Goal: Book appointment/travel/reservation

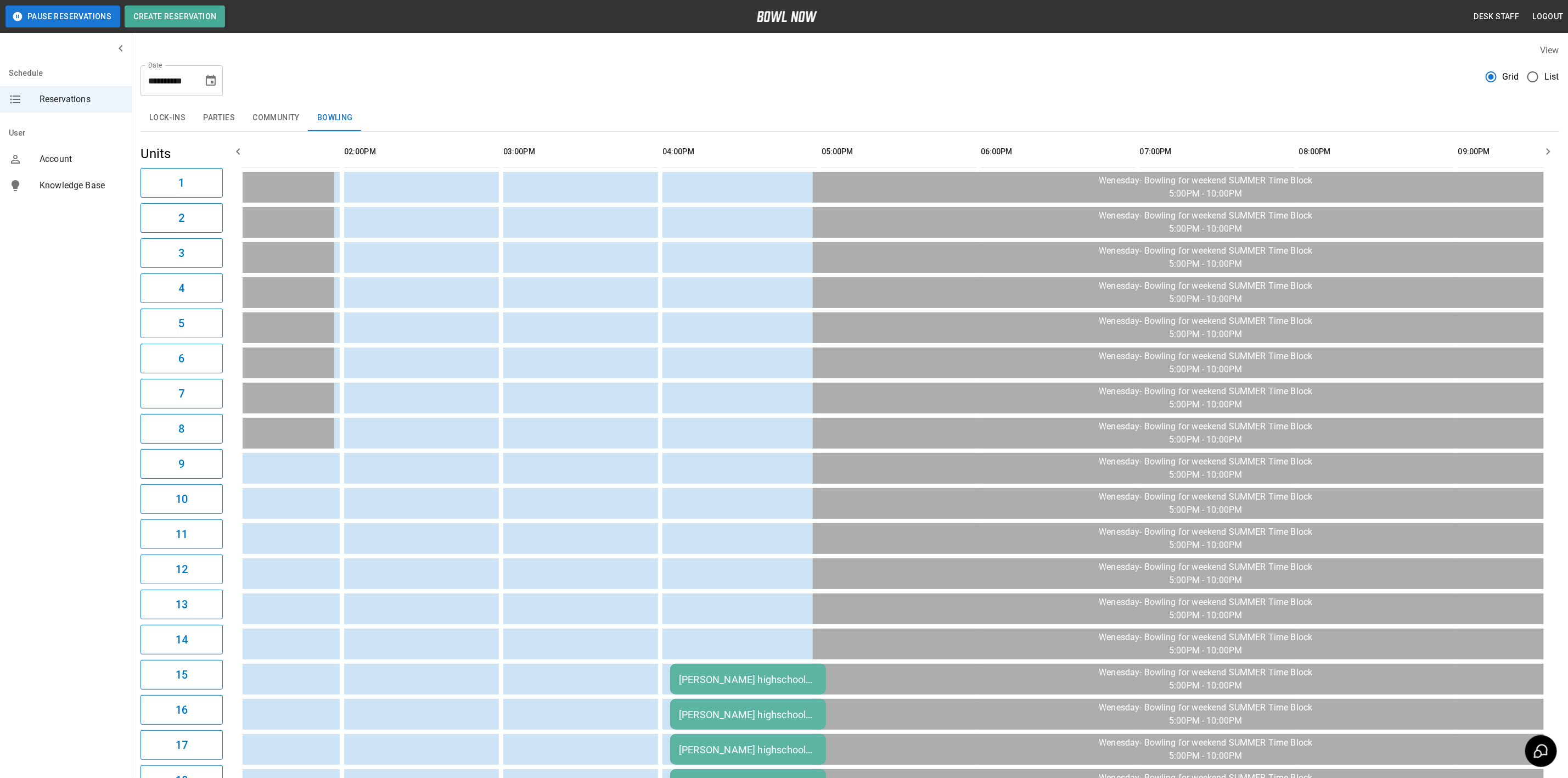
click at [218, 82] on button "Choose date, selected date is Oct 8, 2025" at bounding box center [211, 80] width 22 height 22
click at [229, 181] on button "11" at bounding box center [234, 179] width 19 height 19
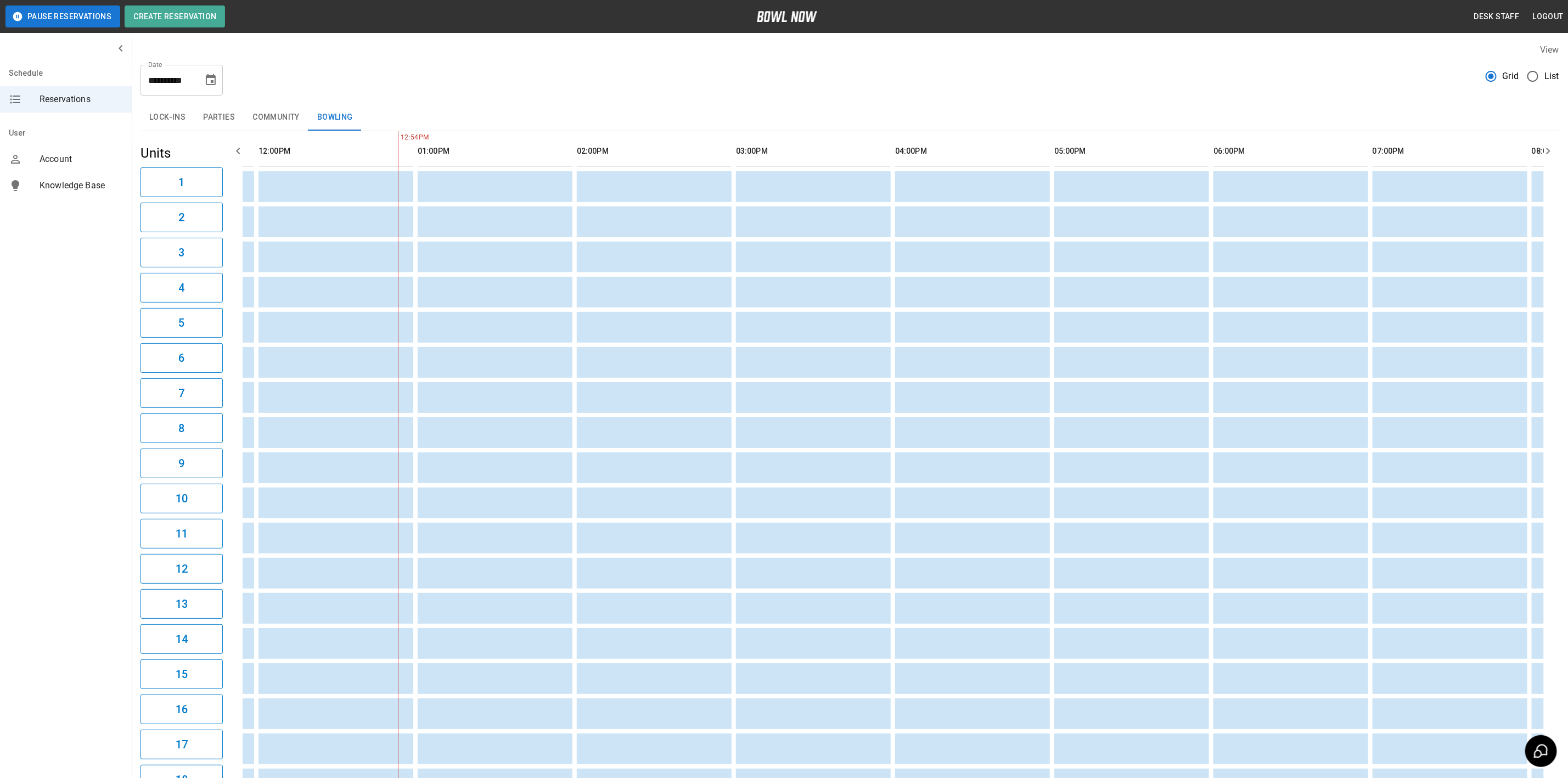
click at [209, 79] on icon "Choose date, selected date is Oct 11, 2025" at bounding box center [211, 80] width 14 height 14
click at [400, 75] on div "**********" at bounding box center [850, 75] width 1419 height 40
click at [203, 108] on button "Parties" at bounding box center [219, 117] width 49 height 26
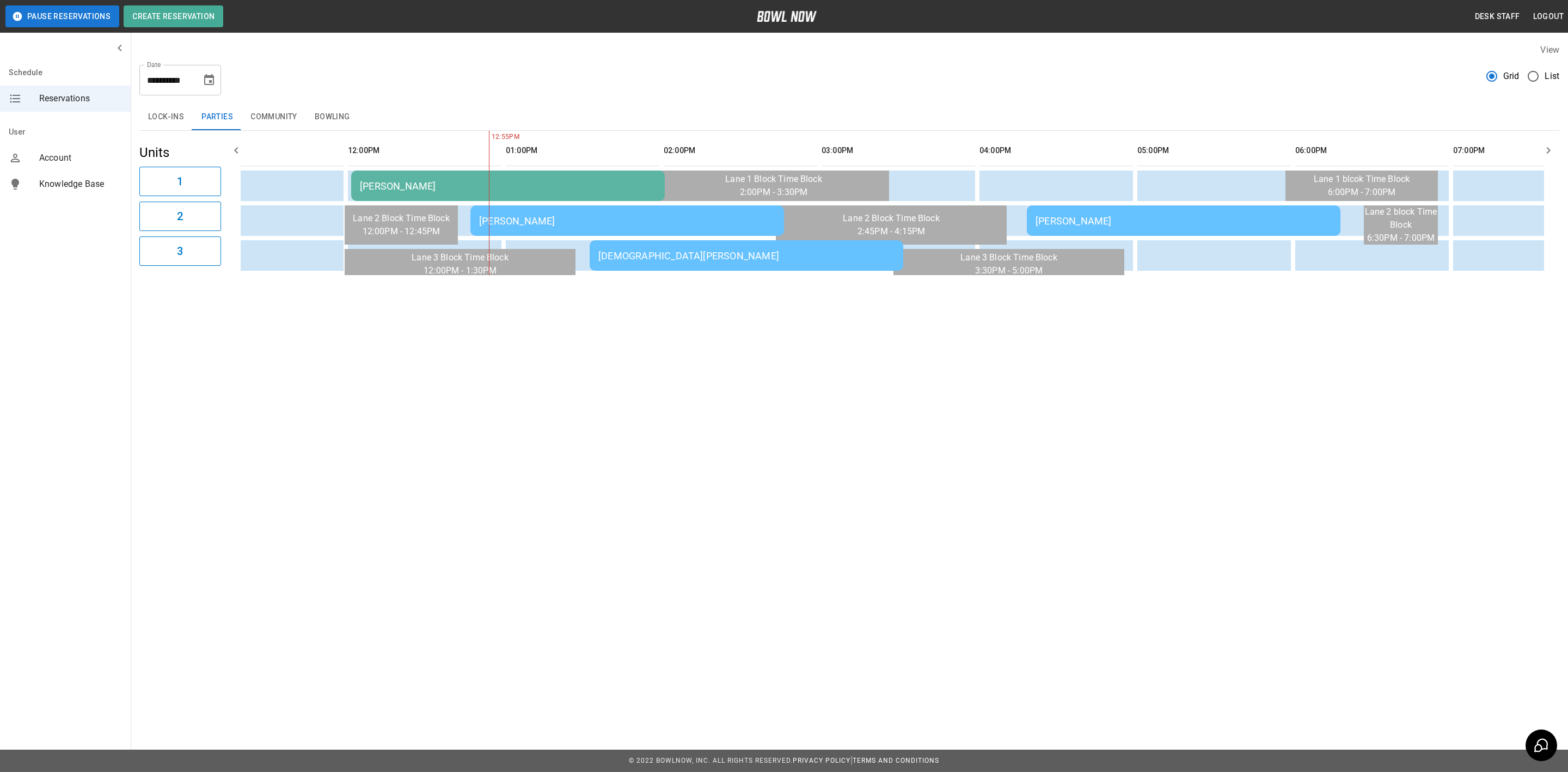
click at [302, 117] on button "Community" at bounding box center [274, 117] width 65 height 26
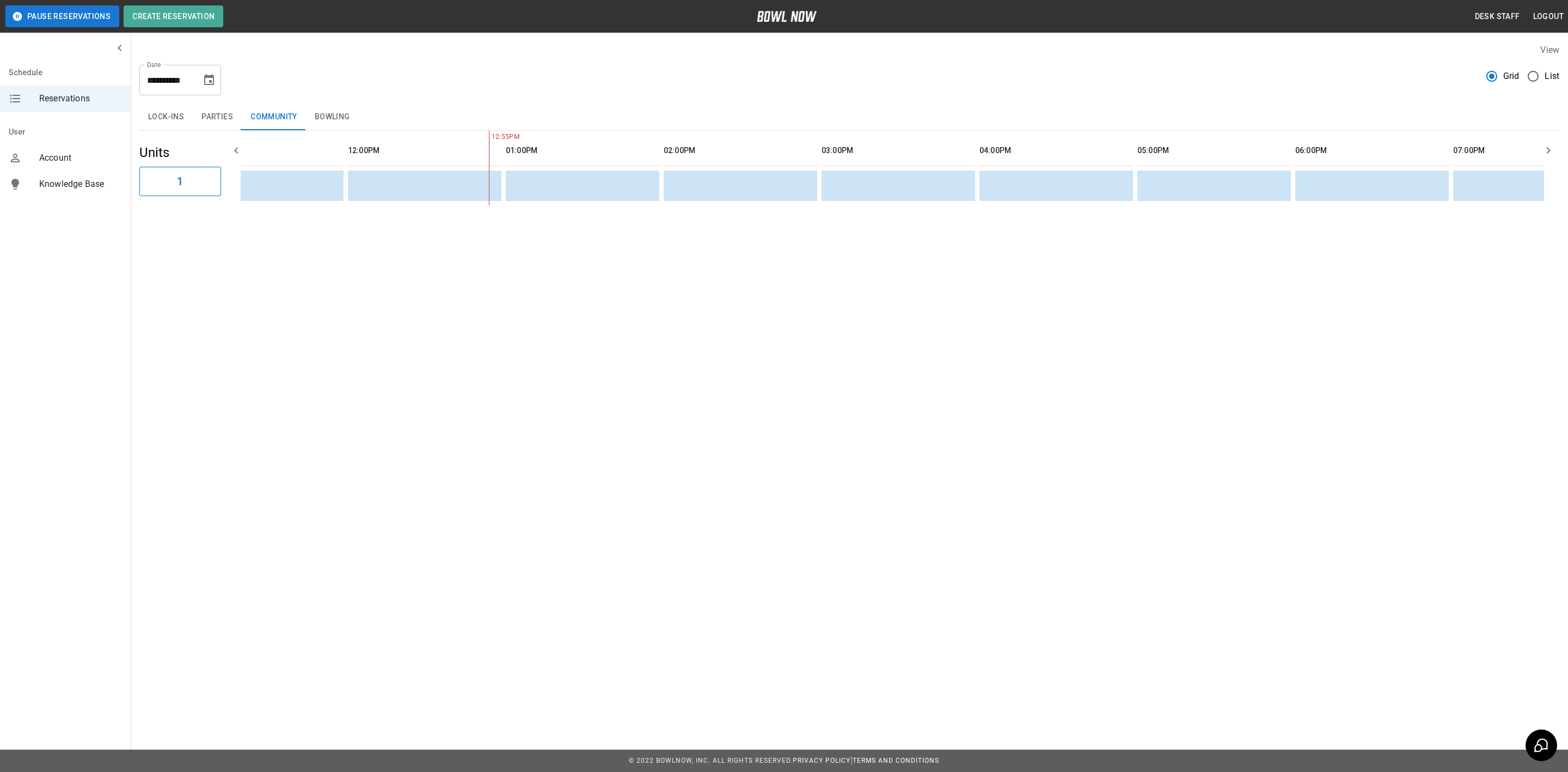
click at [328, 117] on button "Bowling" at bounding box center [332, 117] width 53 height 26
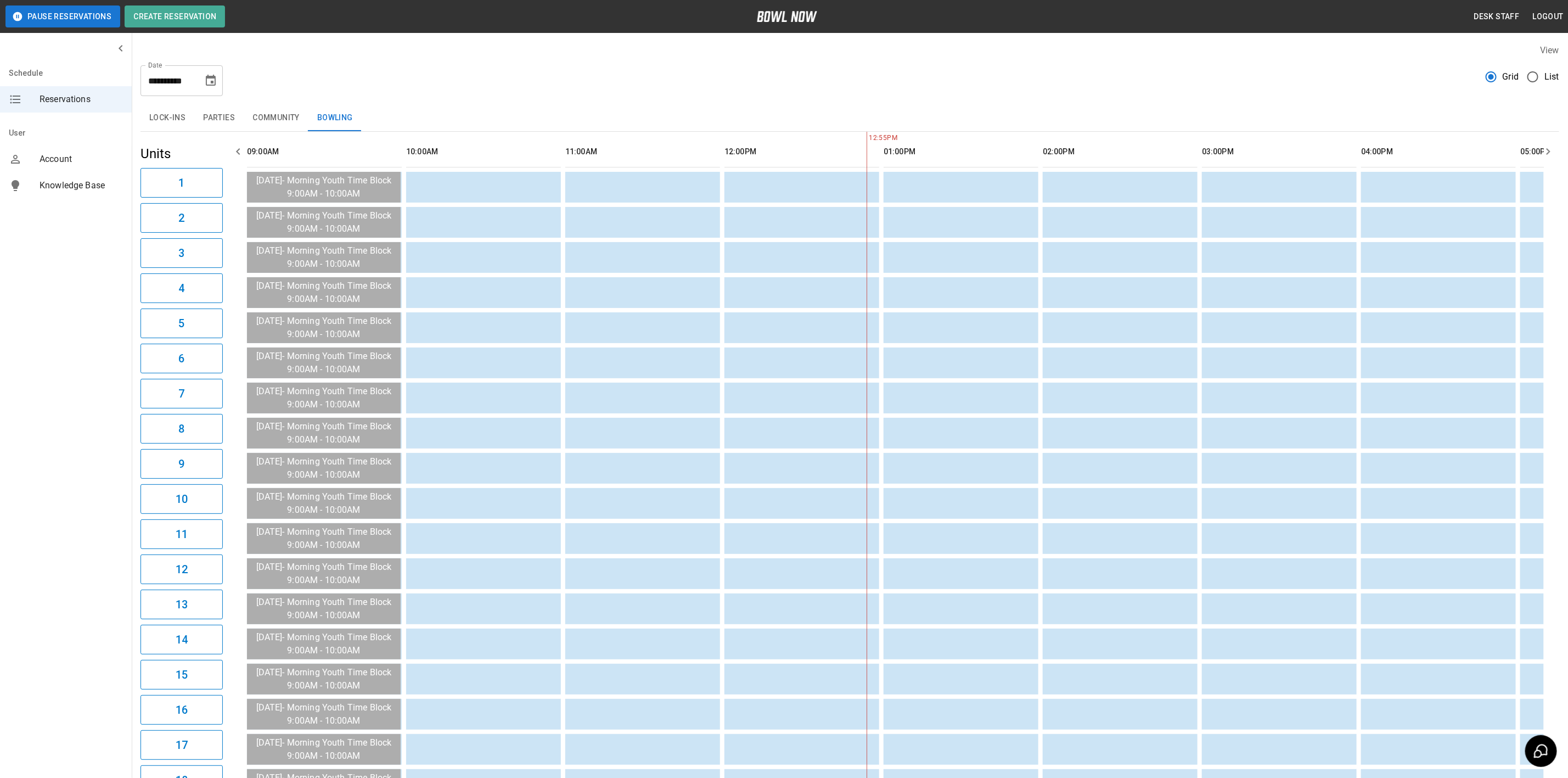
click at [210, 79] on icon "Choose date, selected date is Oct 11, 2025" at bounding box center [211, 81] width 14 height 14
click at [168, 183] on button "8" at bounding box center [168, 179] width 19 height 19
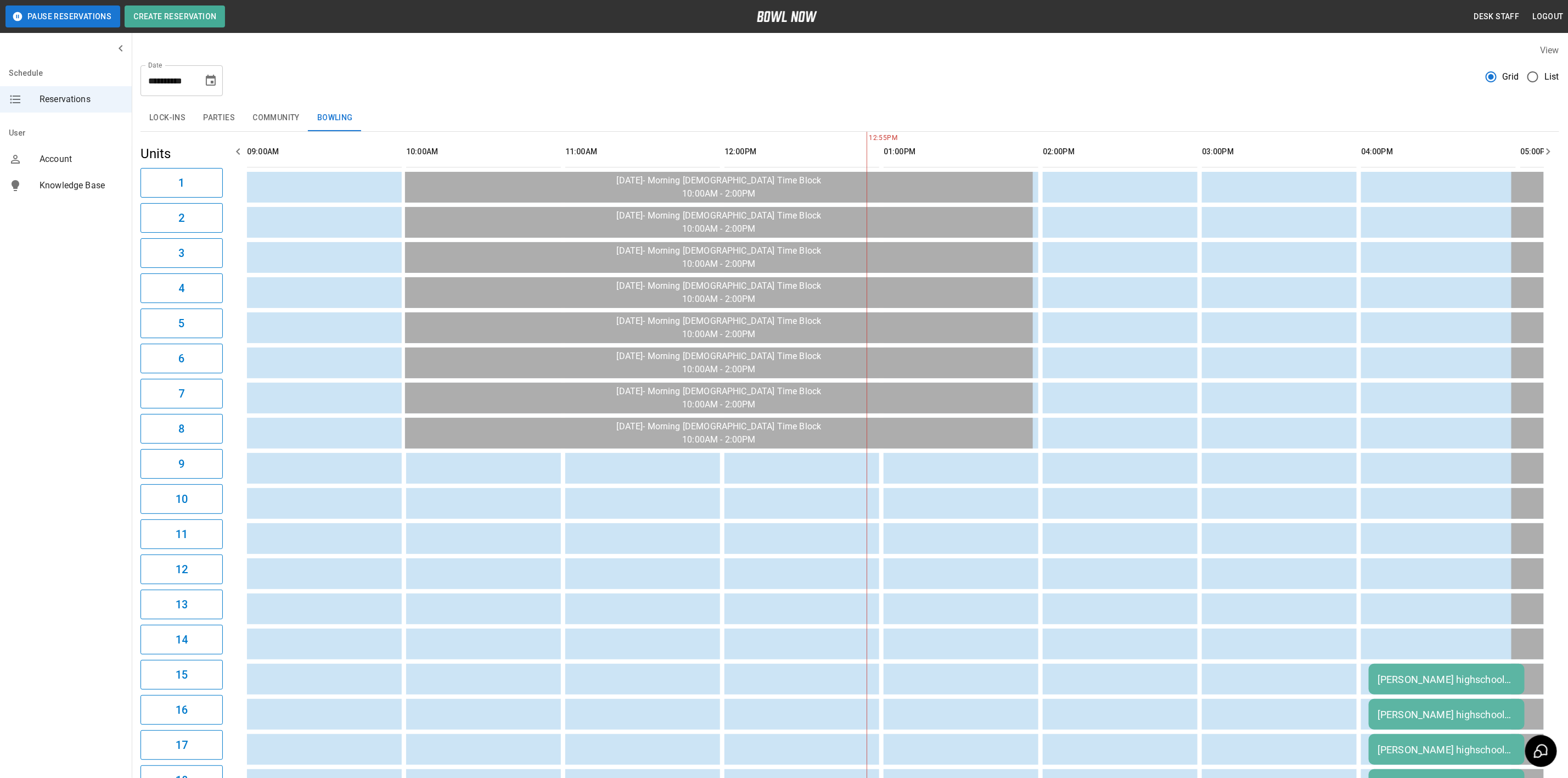
click at [211, 71] on button "Choose date, selected date is Oct 8, 2025" at bounding box center [211, 80] width 22 height 22
click at [231, 183] on button "11" at bounding box center [234, 179] width 19 height 19
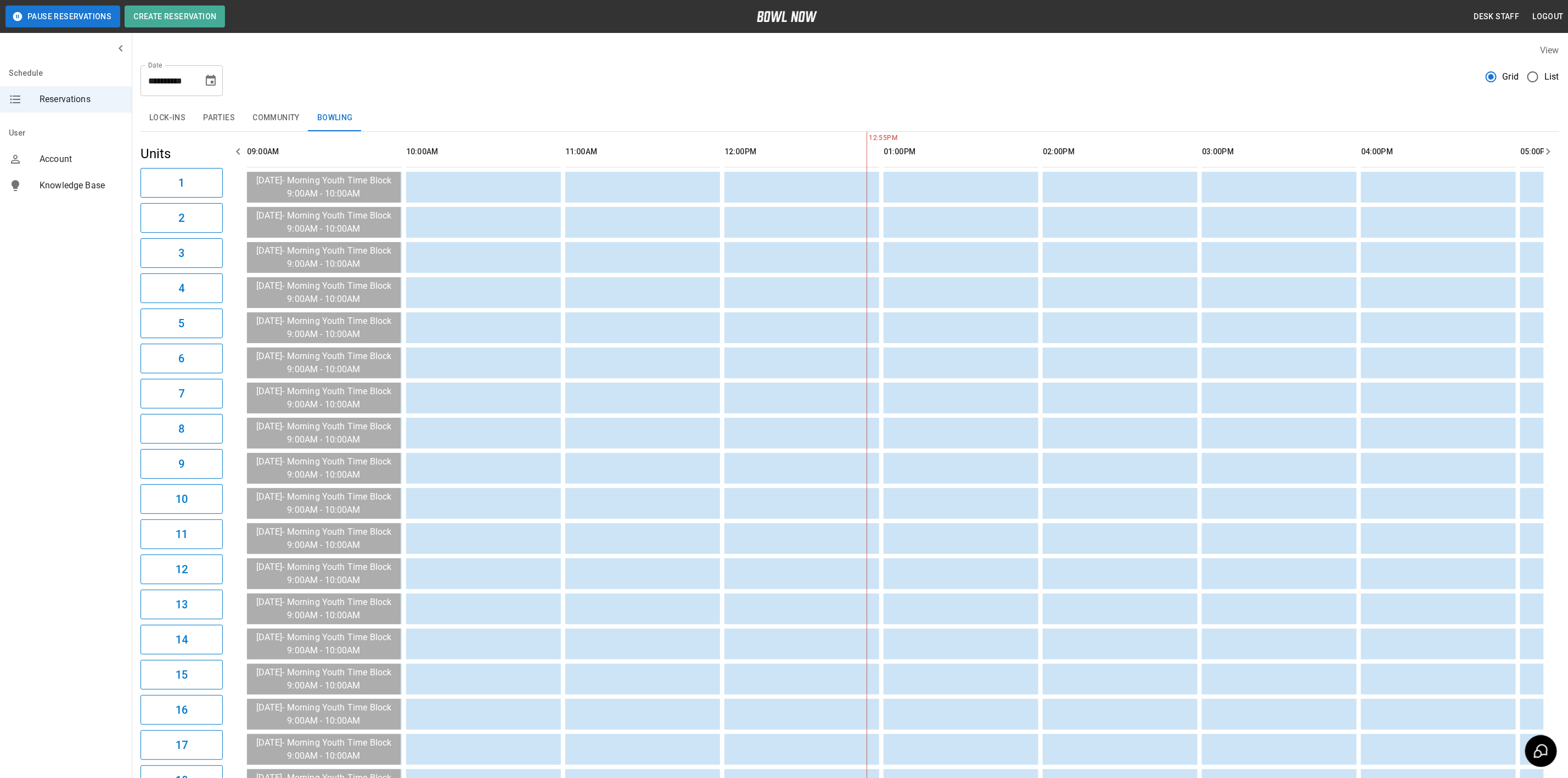
click at [179, 118] on button "Lock-ins" at bounding box center [168, 118] width 54 height 26
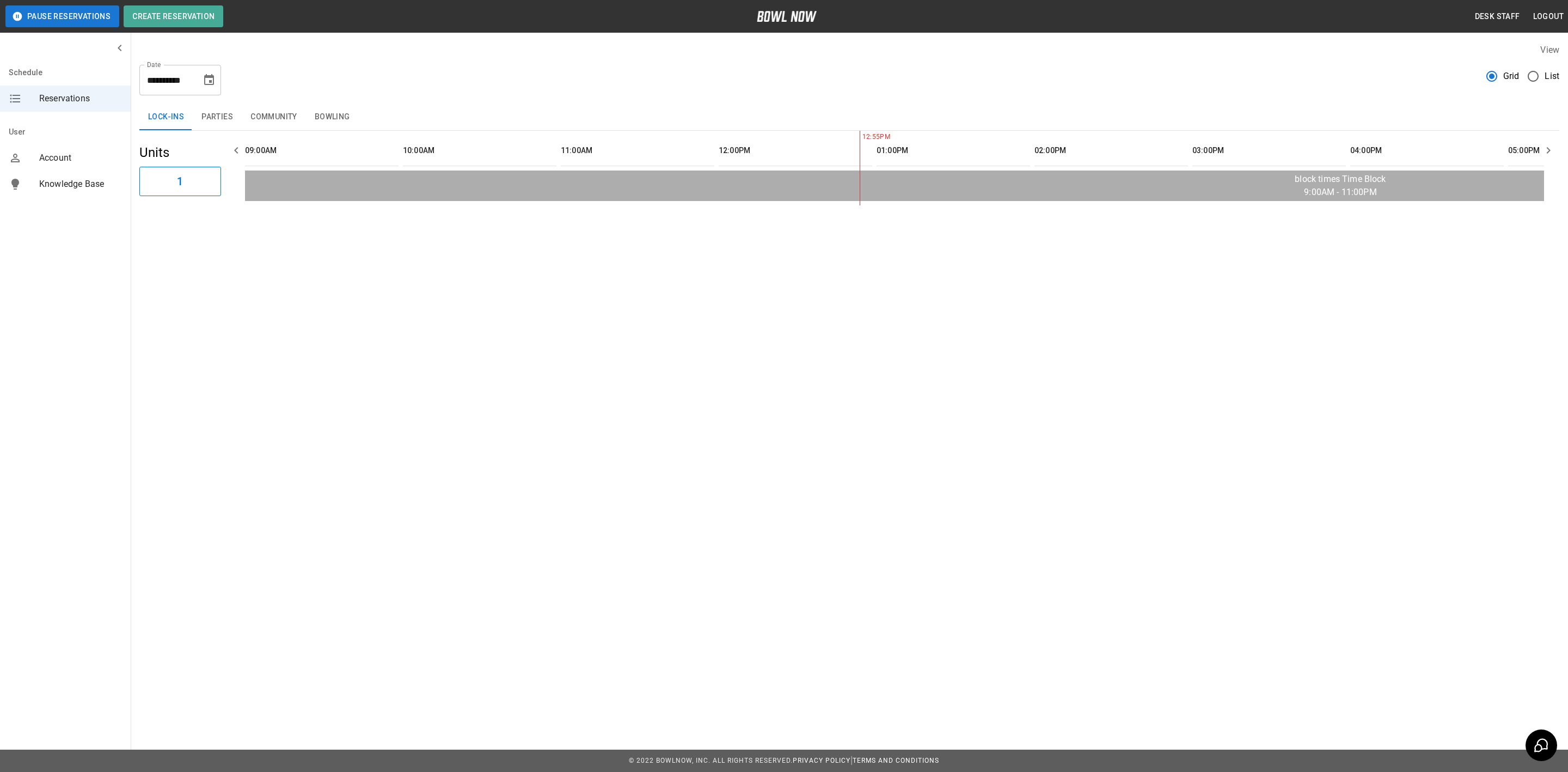
click at [218, 104] on button "Parties" at bounding box center [218, 117] width 49 height 26
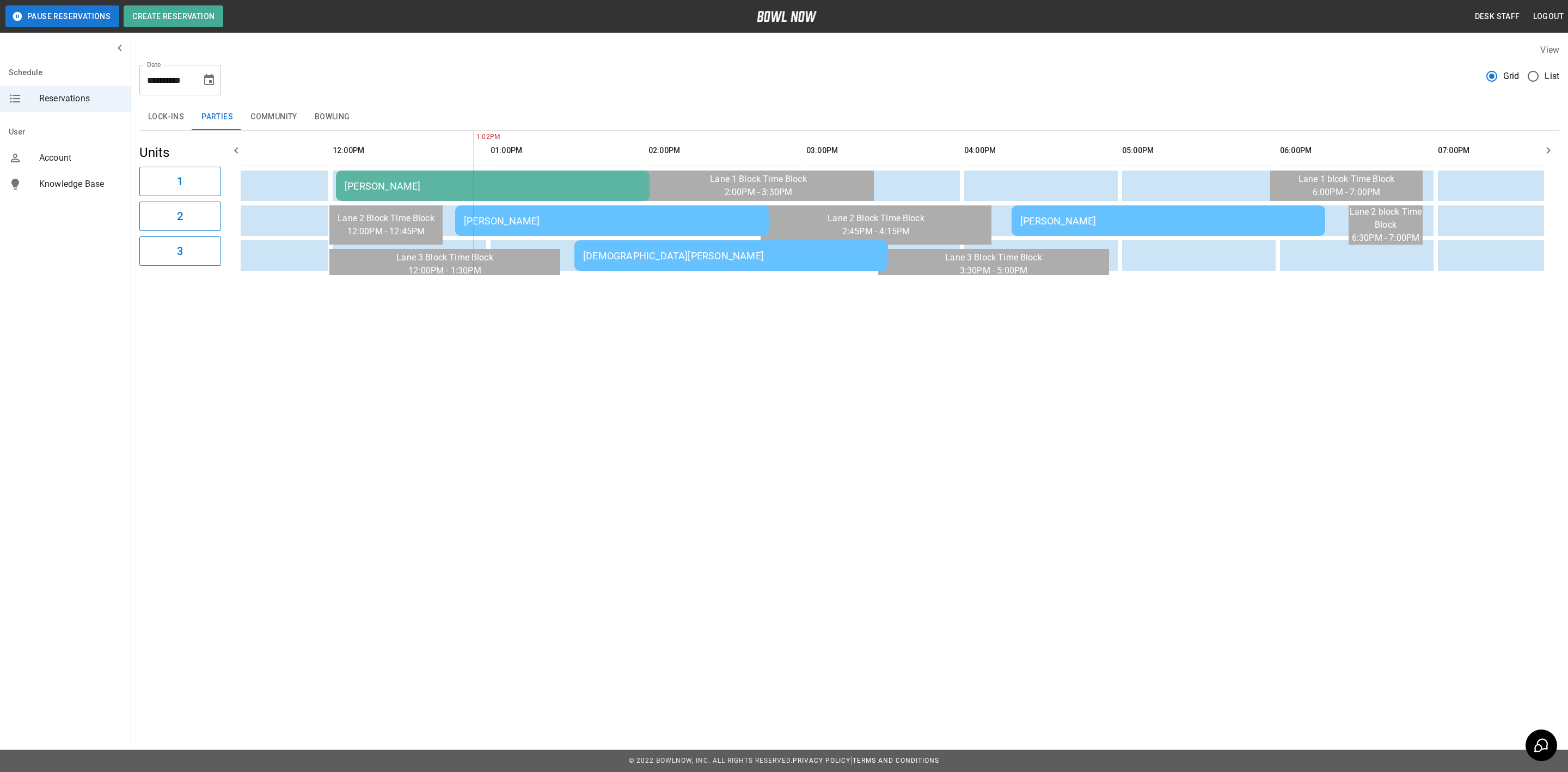
click at [188, 67] on input "**********" at bounding box center [166, 80] width 55 height 30
click at [212, 77] on icon "Choose date, selected date is Oct 11, 2025" at bounding box center [209, 79] width 10 height 11
click at [144, 177] on button "7" at bounding box center [144, 178] width 19 height 19
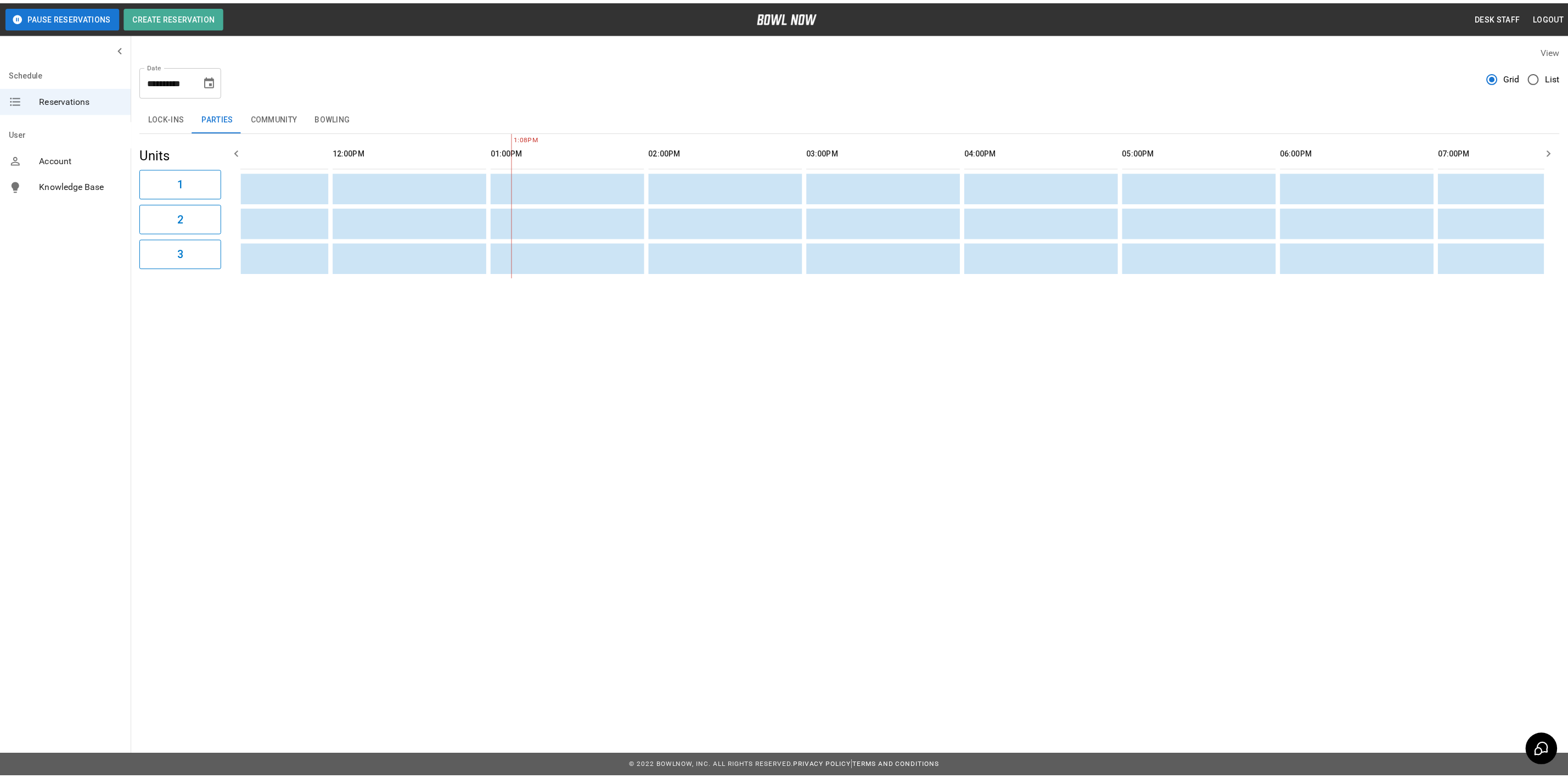
scroll to position [0, 636]
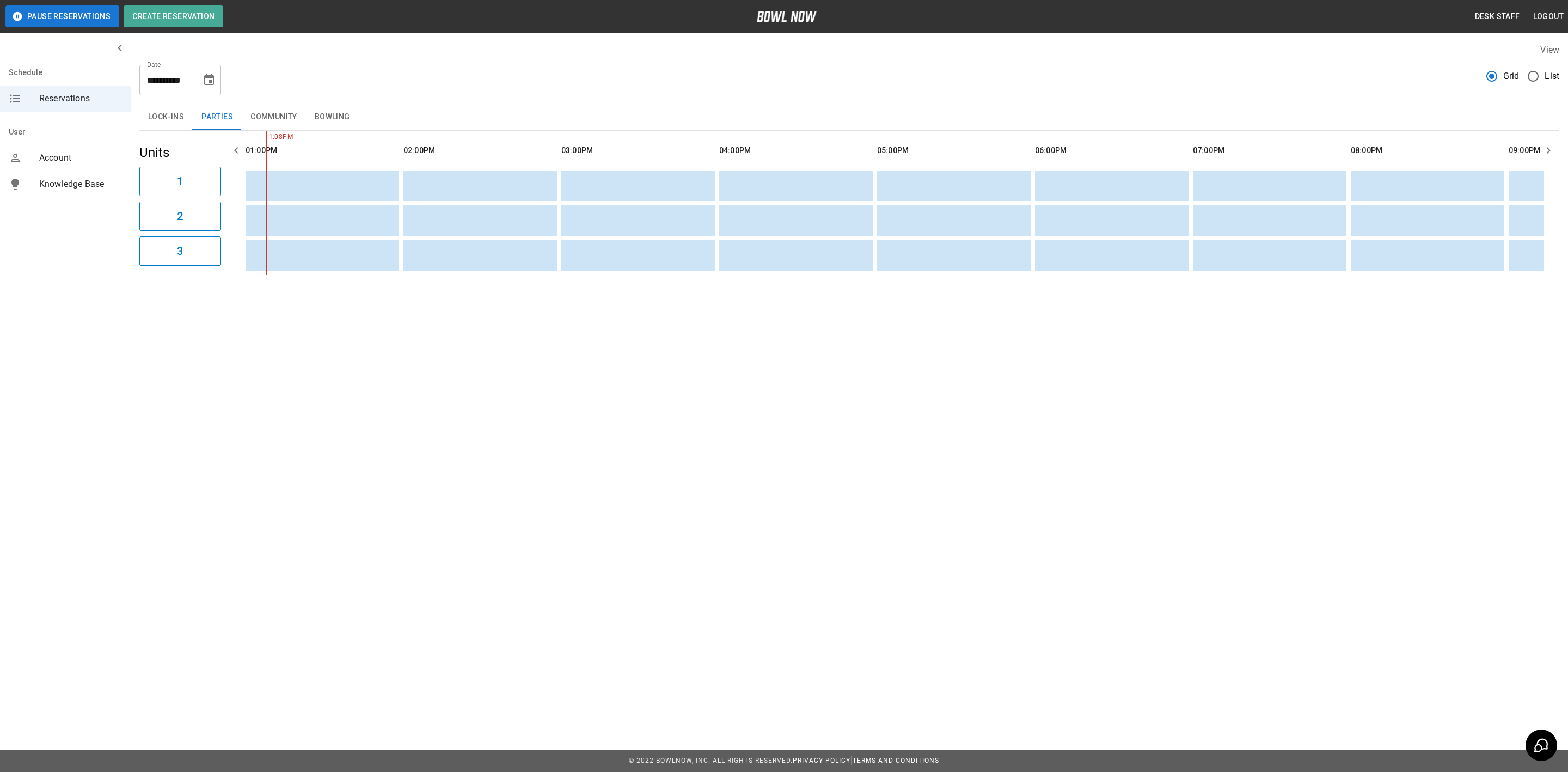
click at [206, 76] on icon "Choose date, selected date is Oct 7, 2025" at bounding box center [209, 79] width 10 height 11
click at [165, 179] on button "8" at bounding box center [166, 178] width 19 height 19
type input "**********"
click at [181, 121] on button "Lock-ins" at bounding box center [166, 117] width 54 height 26
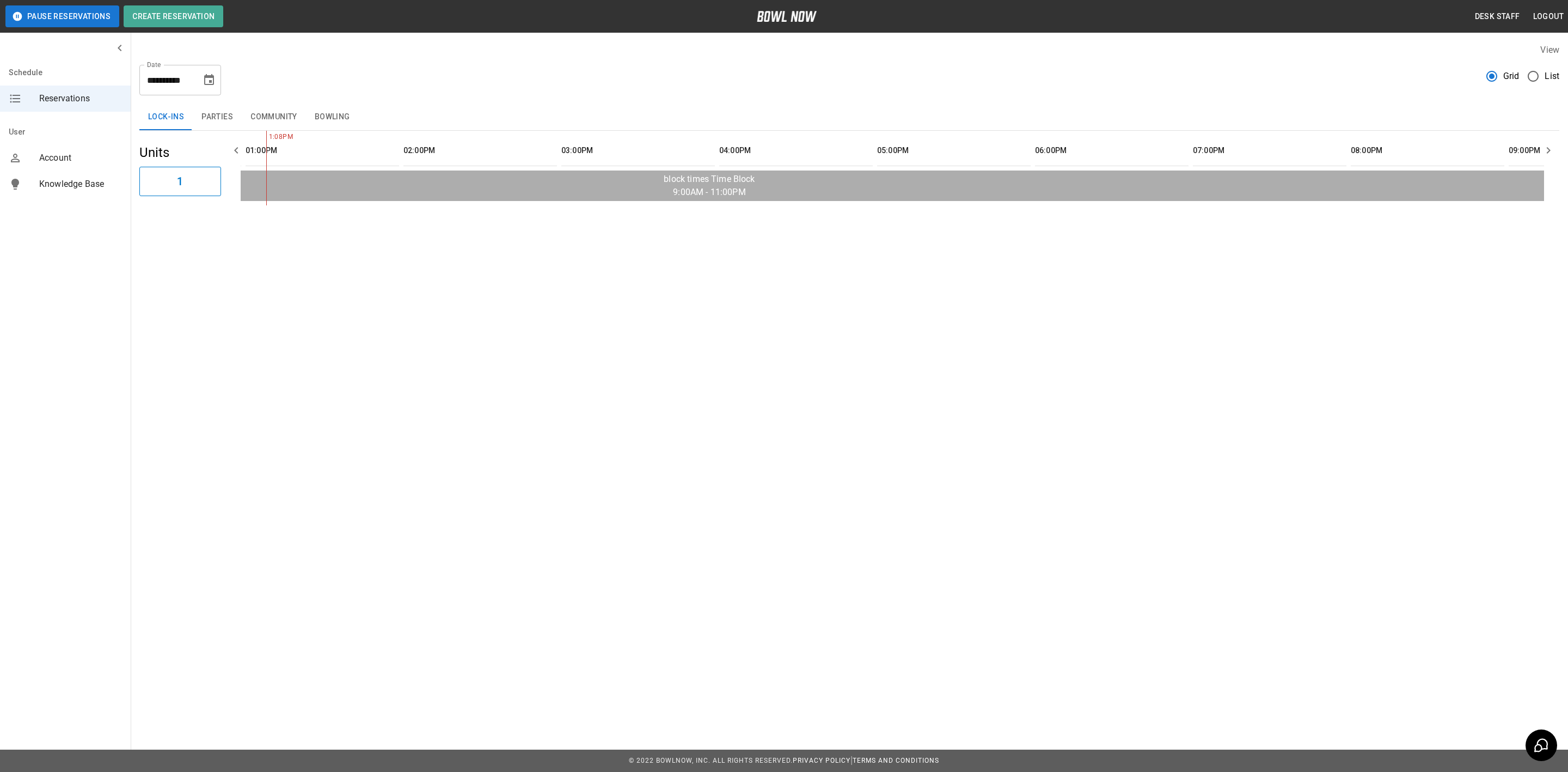
click at [338, 117] on button "Bowling" at bounding box center [332, 117] width 53 height 26
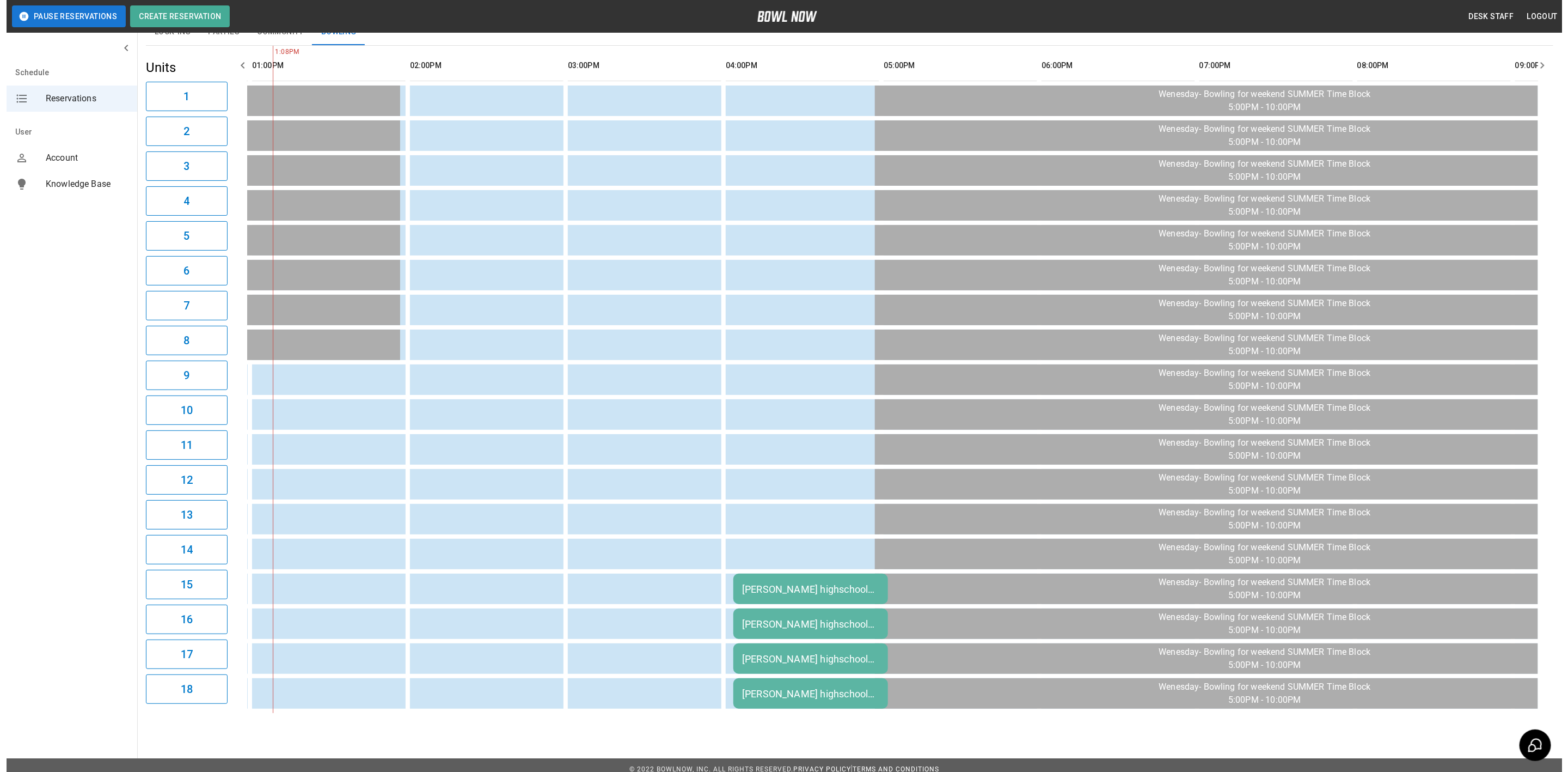
scroll to position [100, 0]
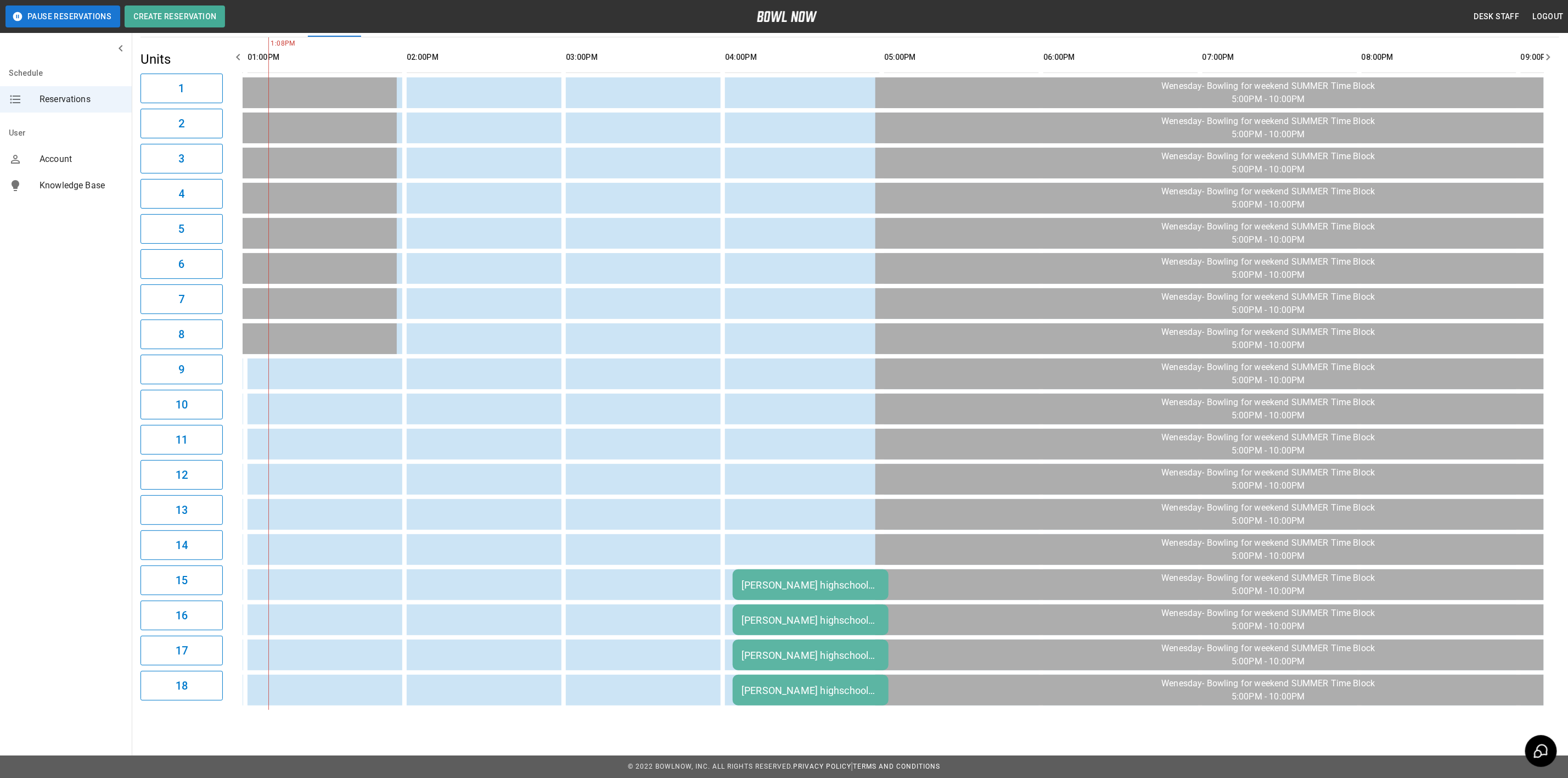
click at [787, 585] on td "[PERSON_NAME] highschool bowling" at bounding box center [811, 584] width 156 height 30
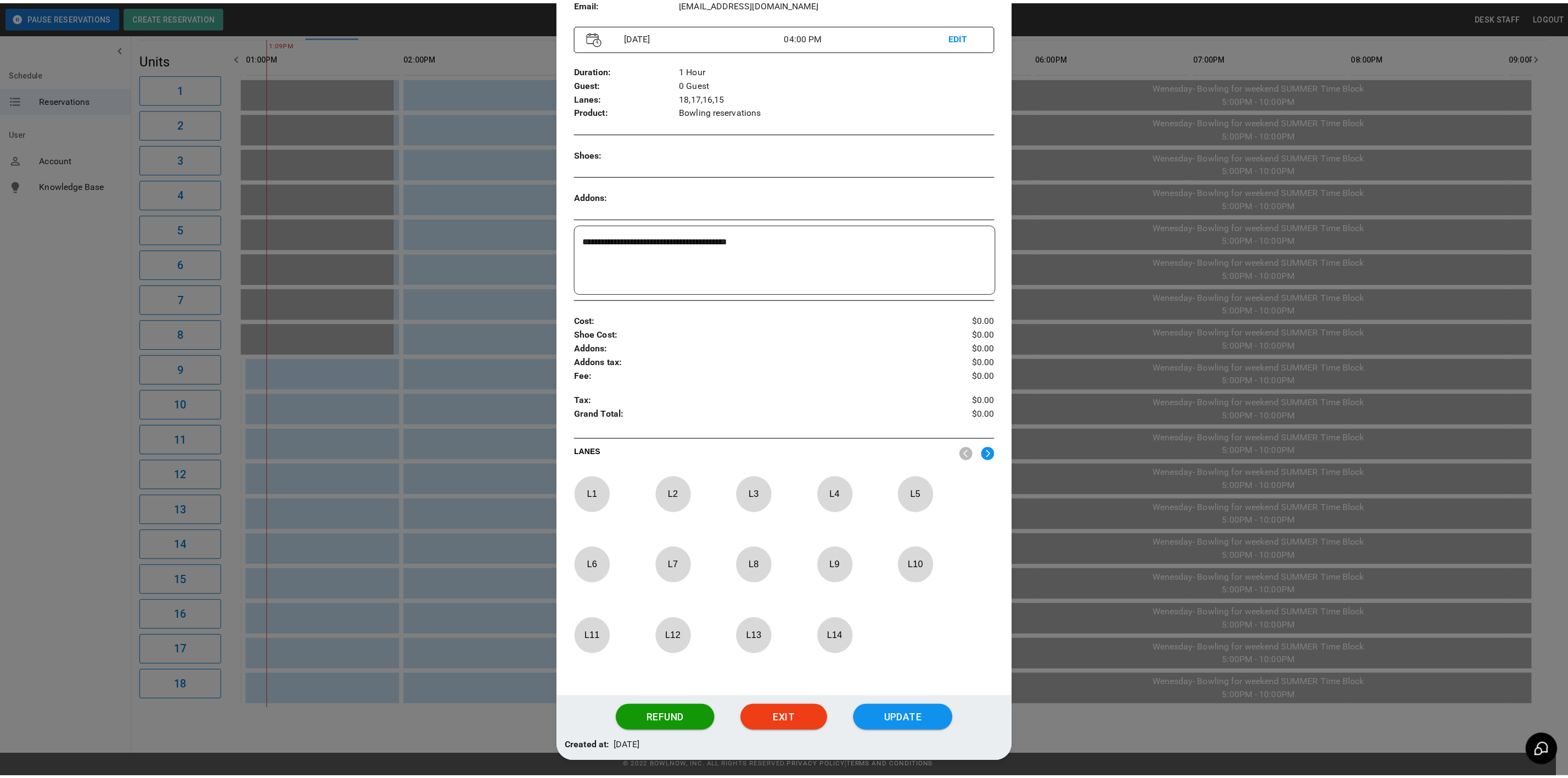
scroll to position [130, 0]
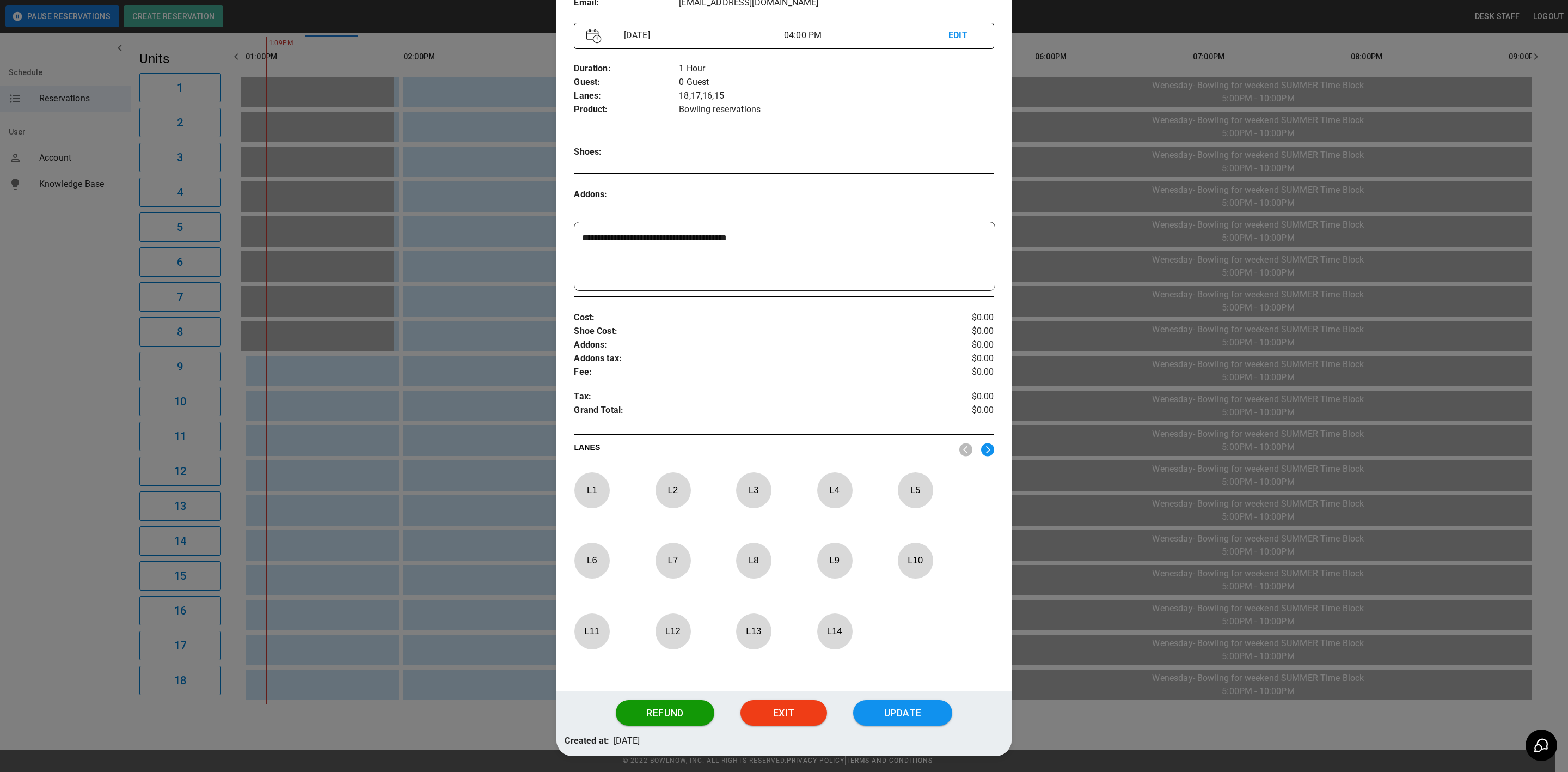
click at [1187, 491] on div at bounding box center [784, 386] width 1568 height 772
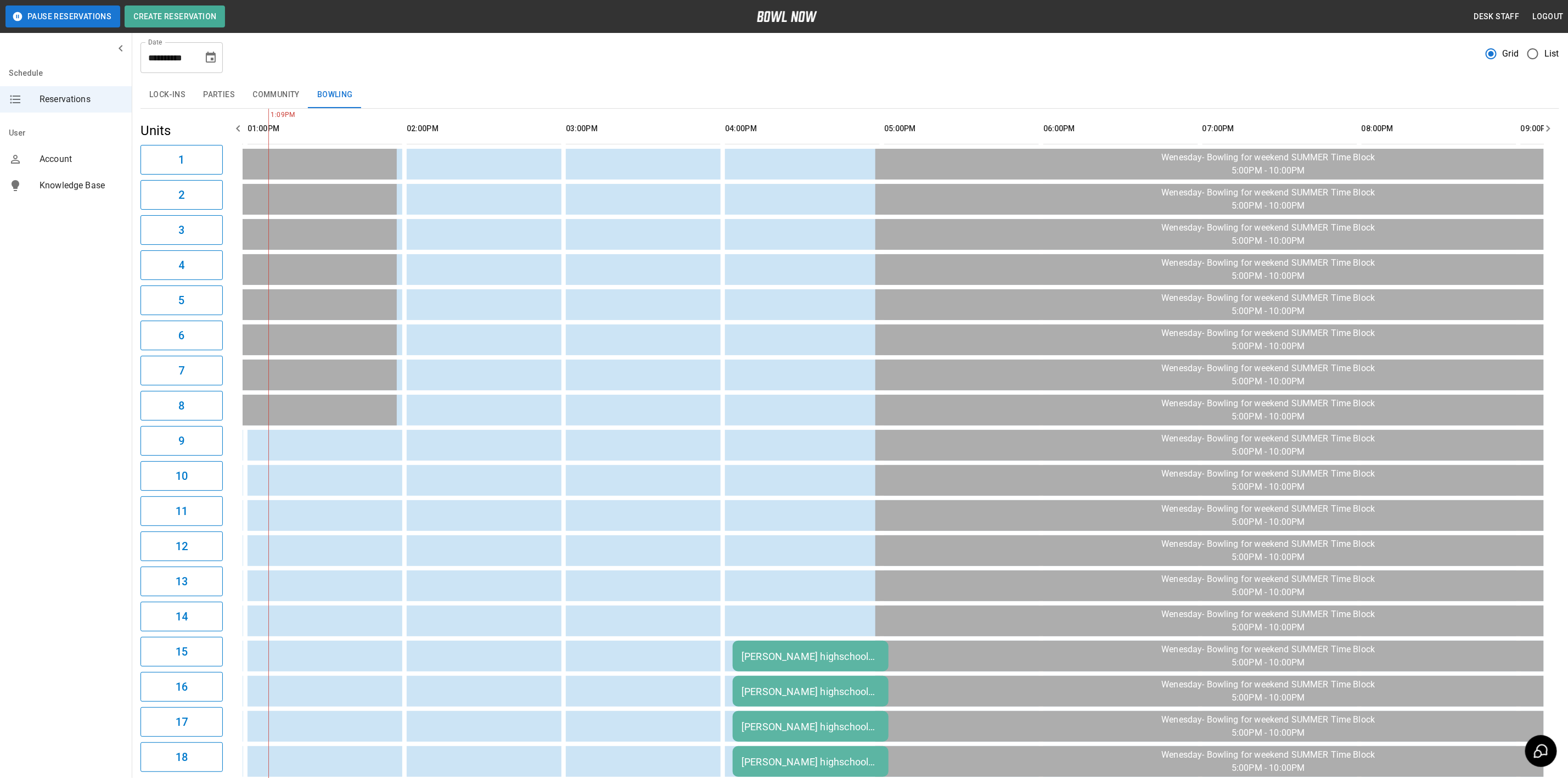
scroll to position [0, 0]
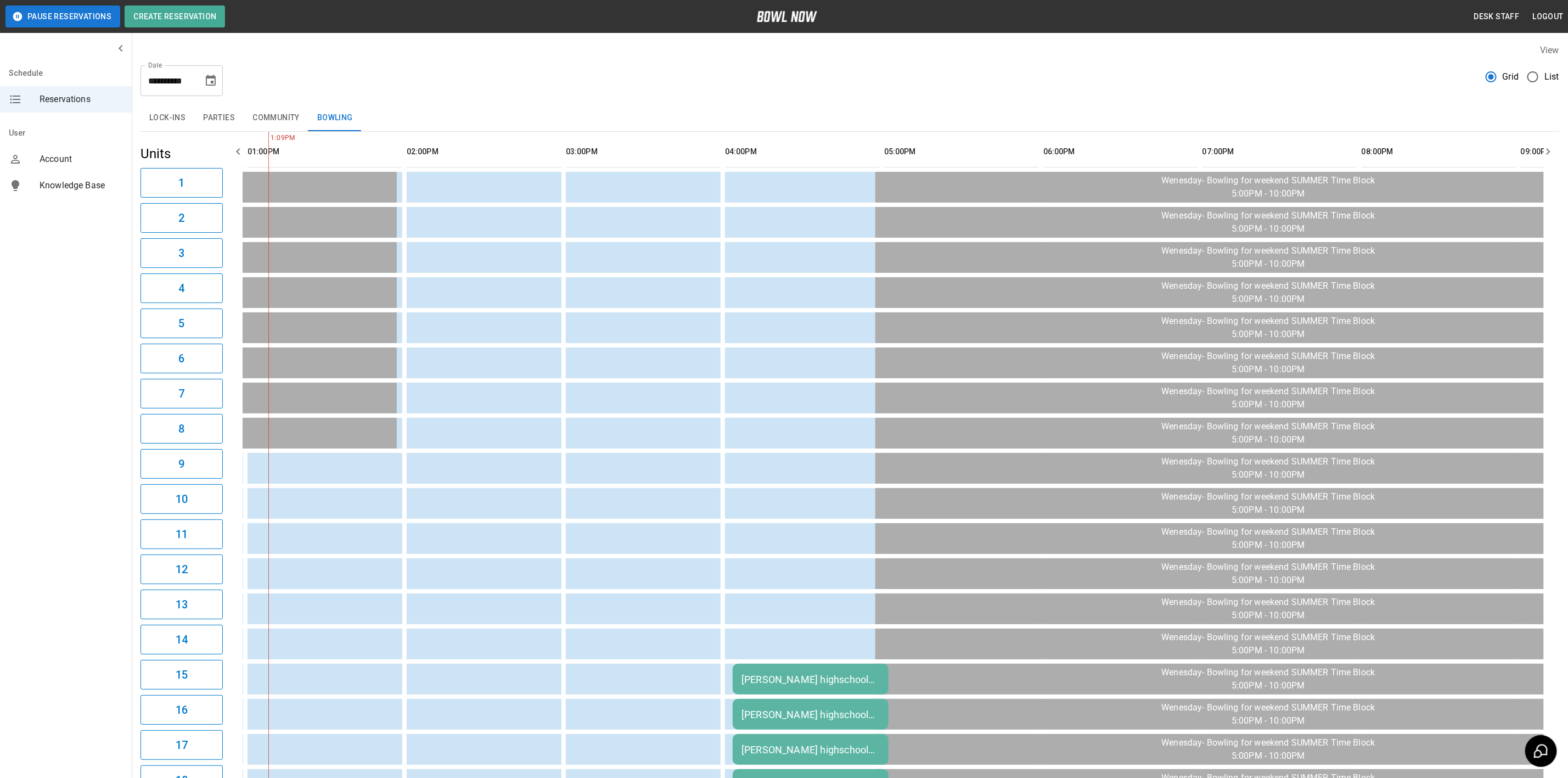
click at [213, 78] on icon "Choose date, selected date is Oct 8, 2025" at bounding box center [211, 80] width 10 height 11
click at [357, 71] on div "**********" at bounding box center [850, 76] width 1419 height 40
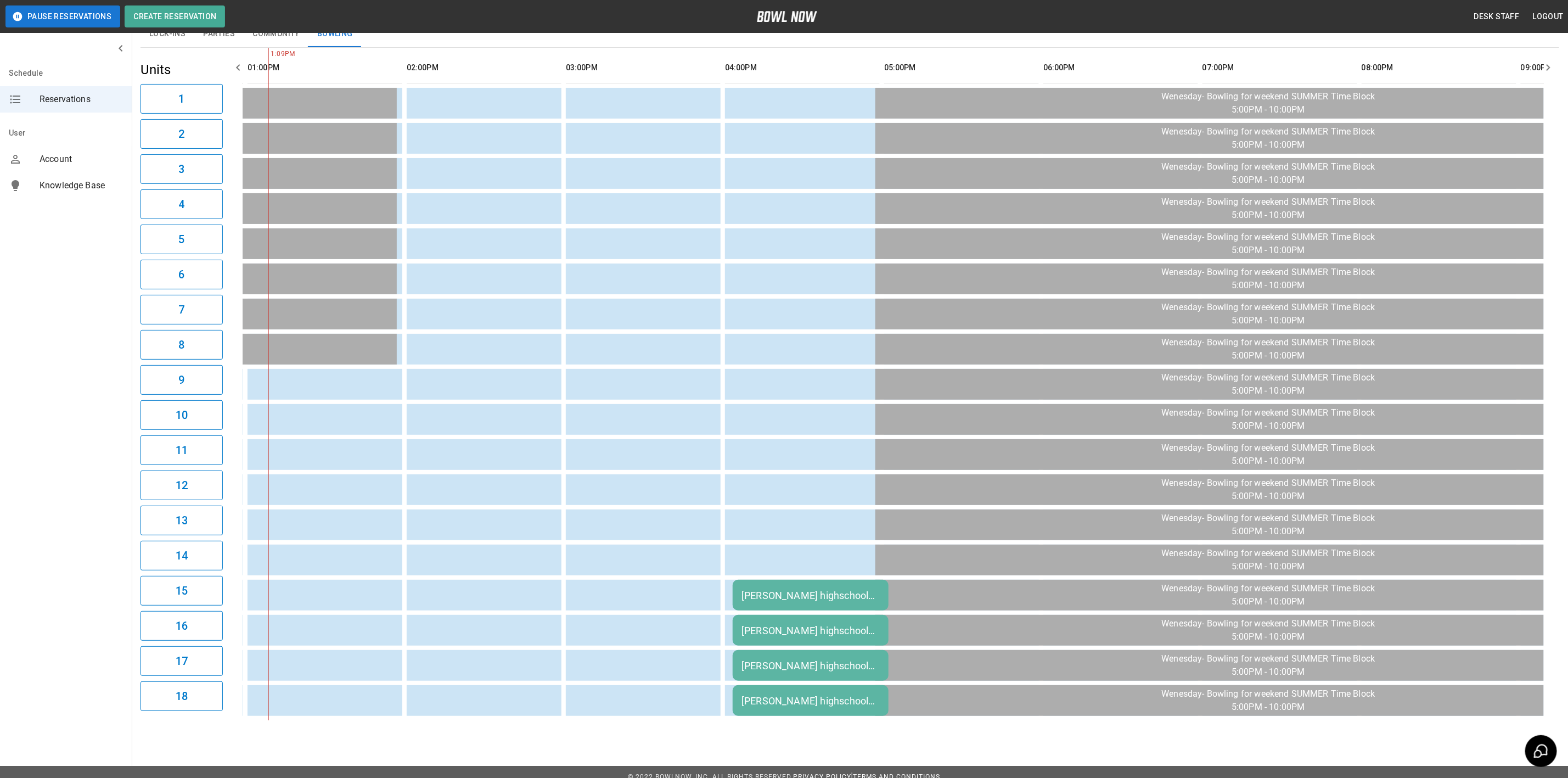
scroll to position [101, 0]
